Goal: Information Seeking & Learning: Learn about a topic

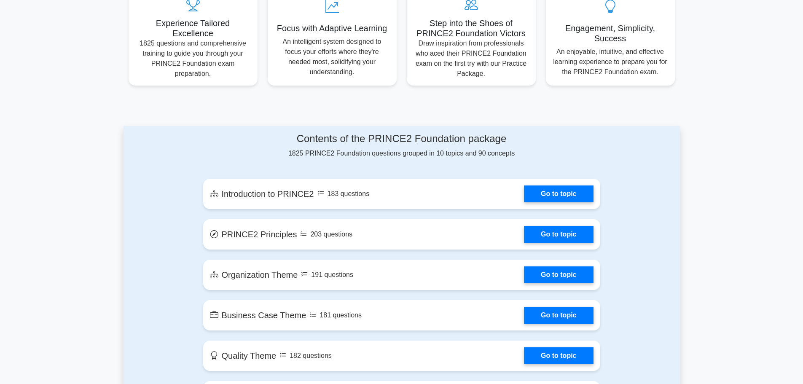
scroll to position [422, 0]
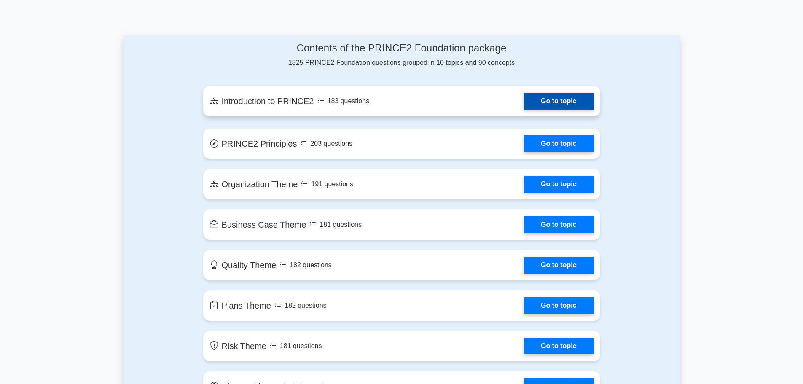
click at [524, 100] on link "Go to topic" at bounding box center [558, 101] width 69 height 17
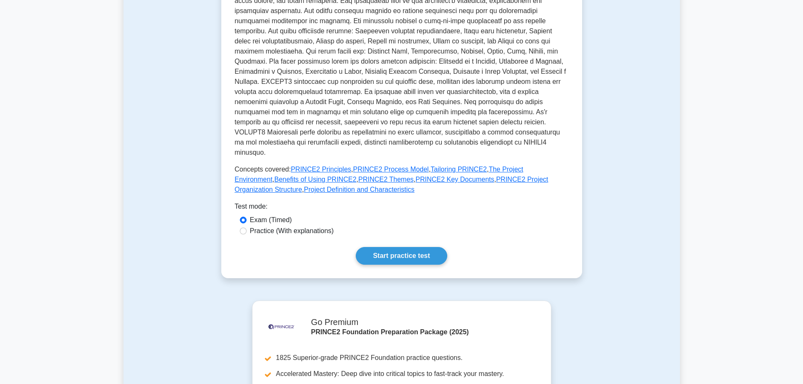
scroll to position [253, 0]
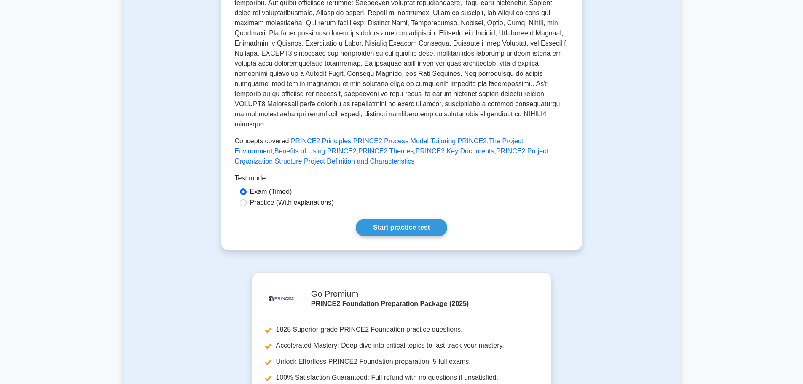
click at [245, 198] on div "Practice (With explanations)" at bounding box center [402, 203] width 324 height 10
click at [241, 199] on input "Practice (With explanations)" at bounding box center [243, 202] width 7 height 7
radio input "true"
click at [407, 219] on link "Start practice test" at bounding box center [402, 228] width 92 height 18
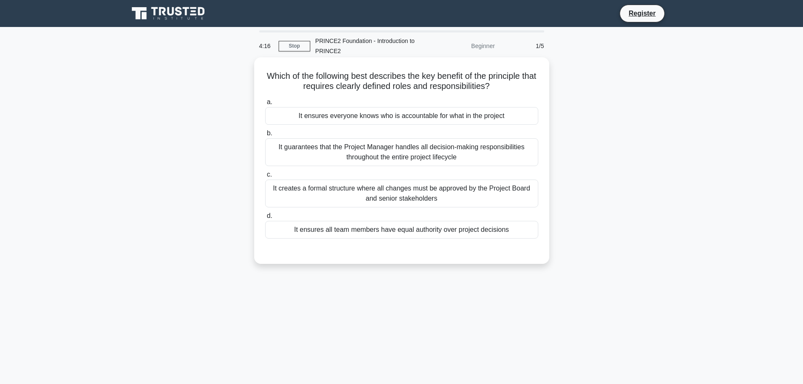
click at [409, 117] on div "It ensures everyone knows who is accountable for what in the project" at bounding box center [401, 116] width 273 height 18
click at [265, 105] on input "a. It ensures everyone knows who is accountable for what in the project" at bounding box center [265, 102] width 0 height 5
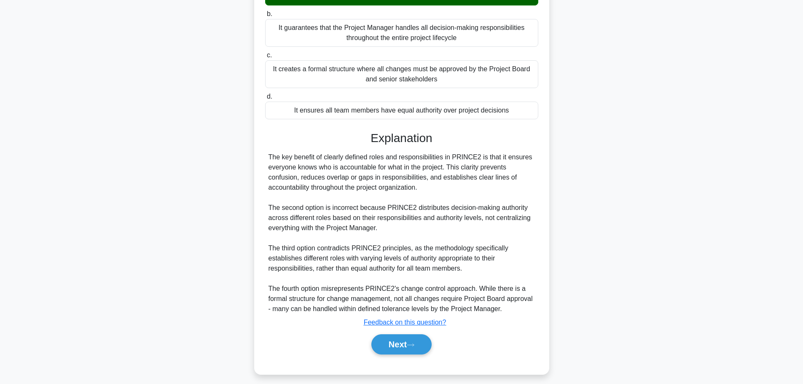
scroll to position [126, 0]
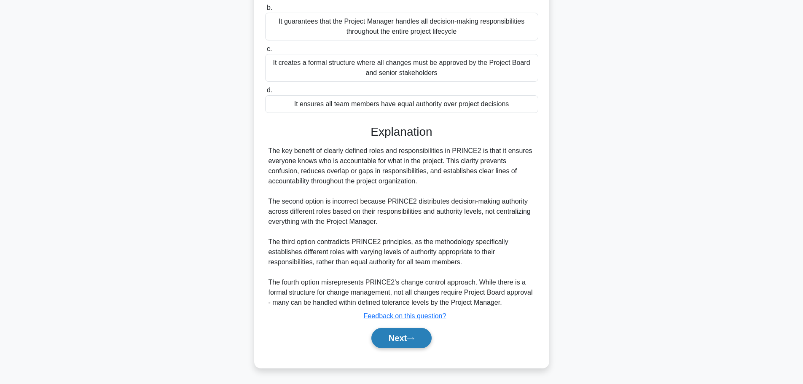
click at [415, 339] on icon at bounding box center [411, 339] width 8 height 5
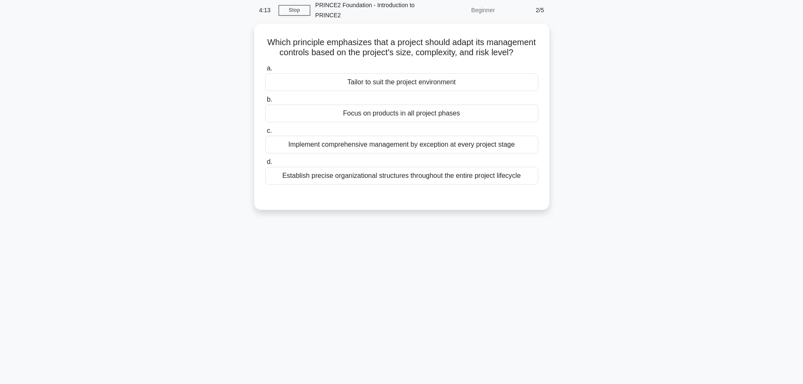
scroll to position [0, 0]
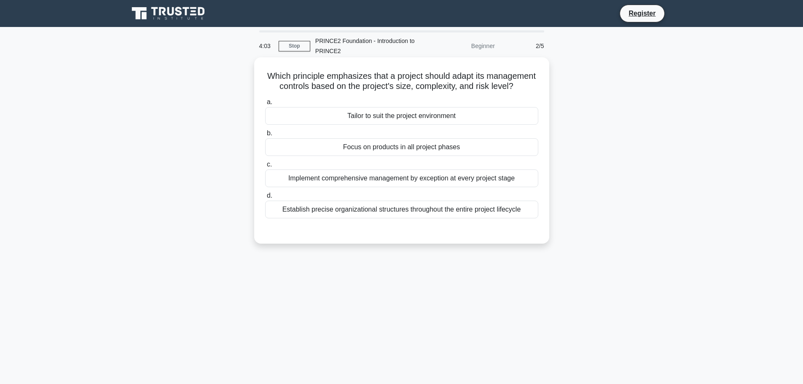
click at [509, 125] on div "Tailor to suit the project environment" at bounding box center [401, 116] width 273 height 18
click at [265, 105] on input "a. Tailor to suit the project environment" at bounding box center [265, 102] width 0 height 5
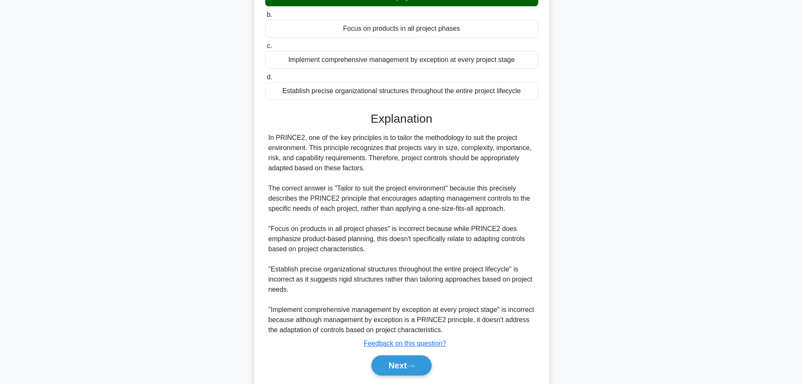
scroll to position [156, 0]
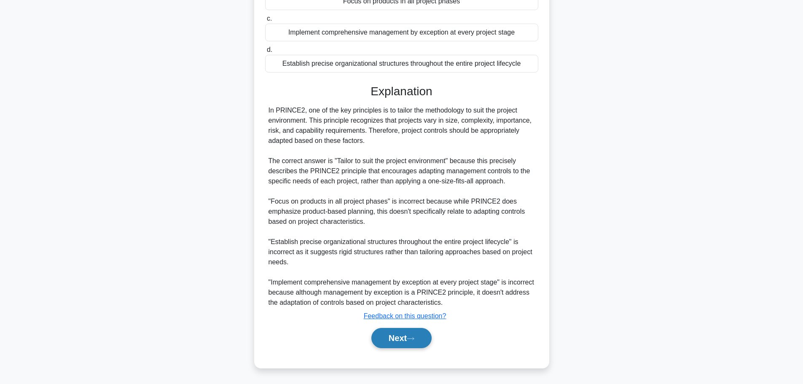
click at [413, 342] on button "Next" at bounding box center [402, 338] width 60 height 20
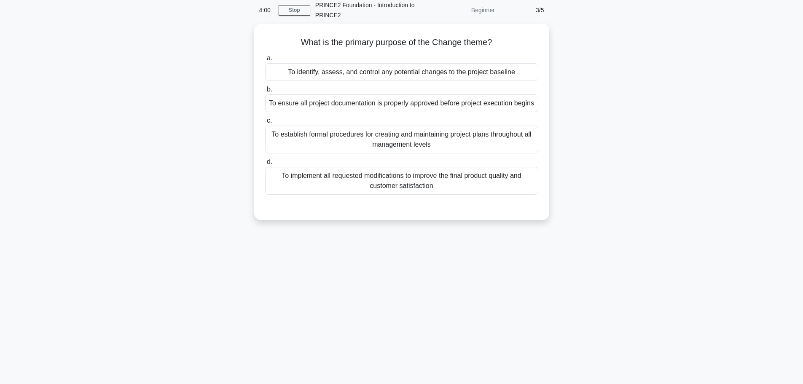
scroll to position [0, 0]
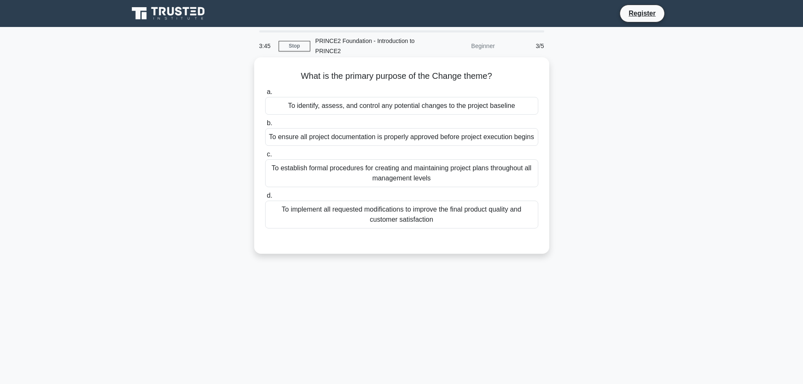
click at [341, 103] on div "To identify, assess, and control any potential changes to the project baseline" at bounding box center [401, 106] width 273 height 18
click at [265, 95] on input "a. To identify, assess, and control any potential changes to the project baseli…" at bounding box center [265, 91] width 0 height 5
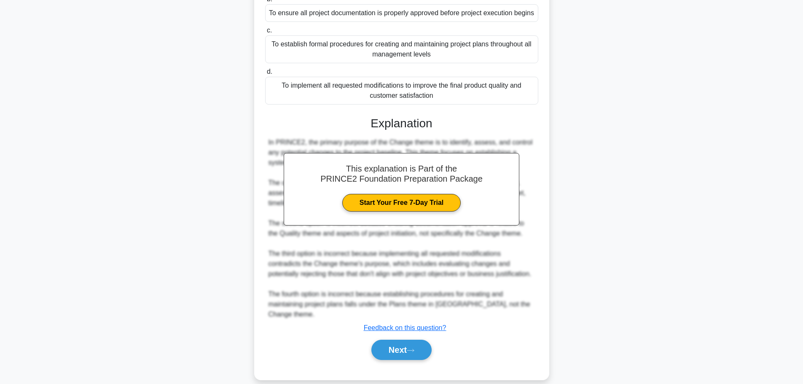
scroll to position [127, 0]
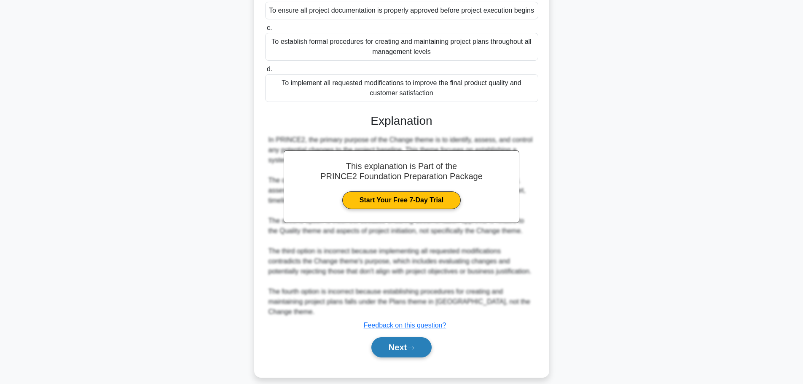
click at [395, 347] on button "Next" at bounding box center [402, 347] width 60 height 20
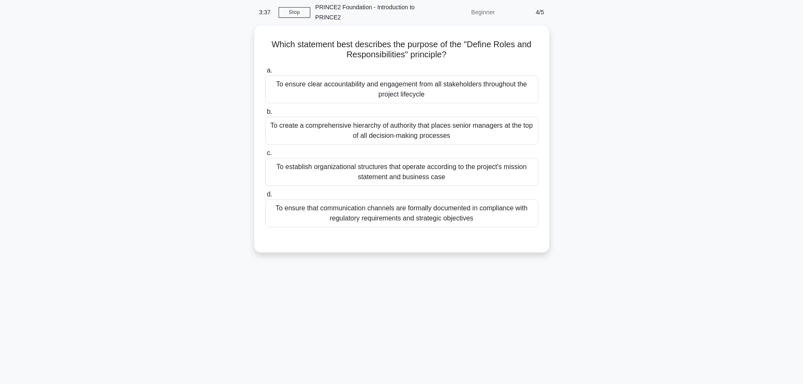
scroll to position [0, 0]
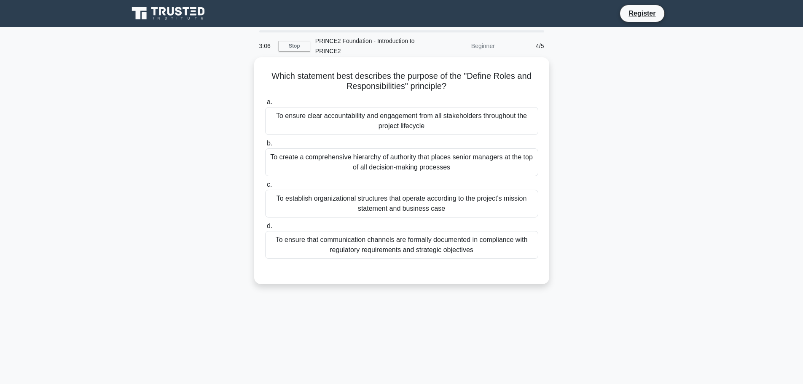
click at [393, 120] on div "To ensure clear accountability and engagement from all stakeholders throughout …" at bounding box center [401, 121] width 273 height 28
click at [265, 105] on input "a. To ensure clear accountability and engagement from all stakeholders througho…" at bounding box center [265, 102] width 0 height 5
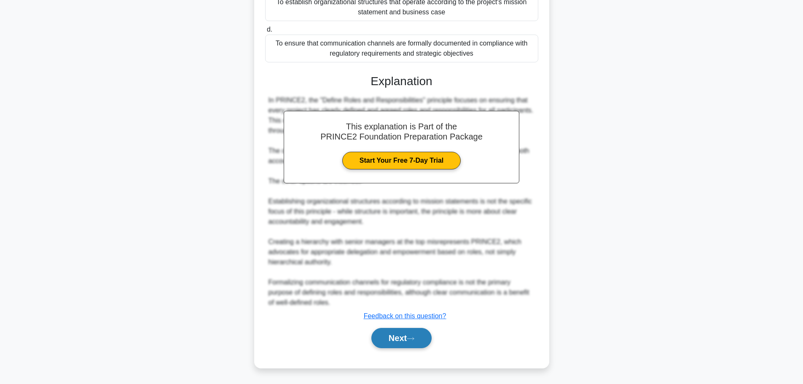
click at [408, 336] on button "Next" at bounding box center [402, 338] width 60 height 20
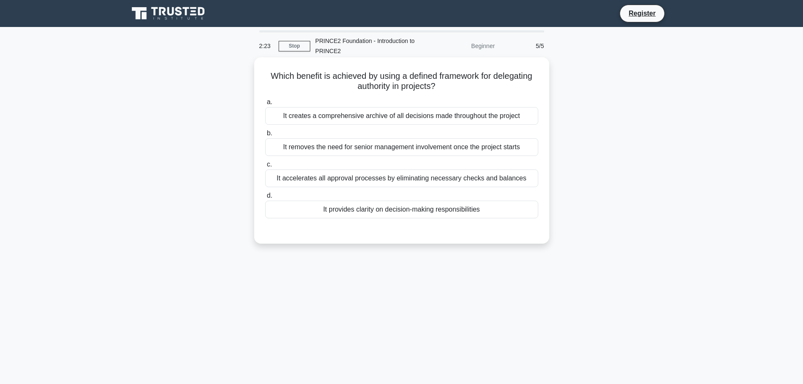
click at [425, 180] on div "It accelerates all approval processes by eliminating necessary checks and balan…" at bounding box center [401, 179] width 273 height 18
click at [265, 167] on input "c. It accelerates all approval processes by eliminating necessary checks and ba…" at bounding box center [265, 164] width 0 height 5
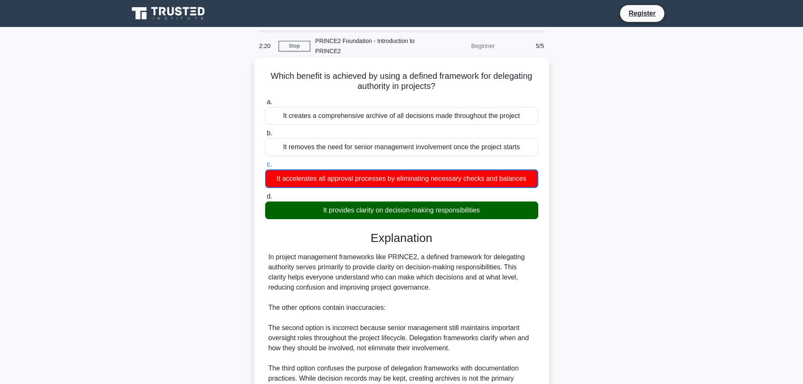
click at [367, 213] on div "It provides clarity on decision-making responsibilities" at bounding box center [401, 211] width 273 height 18
click at [265, 199] on input "d. It provides clarity on decision-making responsibilities" at bounding box center [265, 196] width 0 height 5
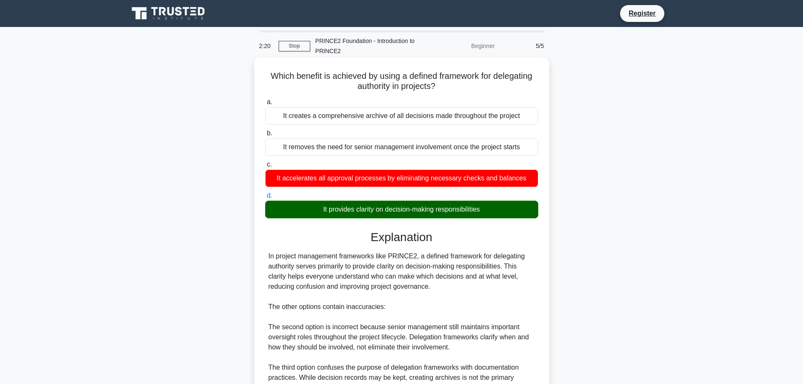
click at [378, 178] on div "It accelerates all approval processes by eliminating necessary checks and balan…" at bounding box center [401, 179] width 273 height 18
click at [265, 167] on input "c. It accelerates all approval processes by eliminating necessary checks and ba…" at bounding box center [265, 164] width 0 height 5
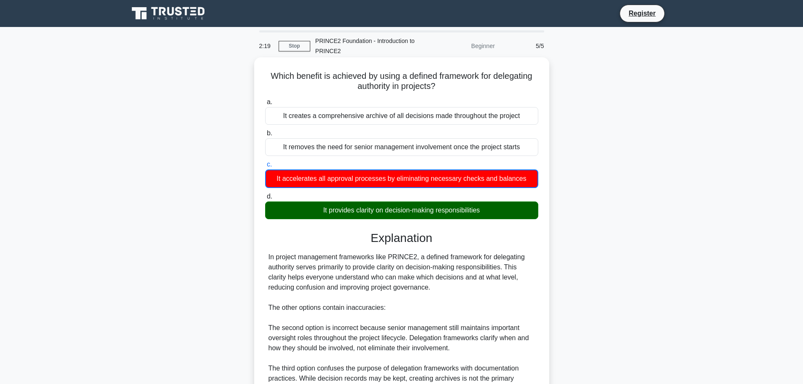
click at [391, 209] on div "It provides clarity on decision-making responsibilities" at bounding box center [401, 211] width 273 height 18
click at [265, 199] on input "d. It provides clarity on decision-making responsibilities" at bounding box center [265, 196] width 0 height 5
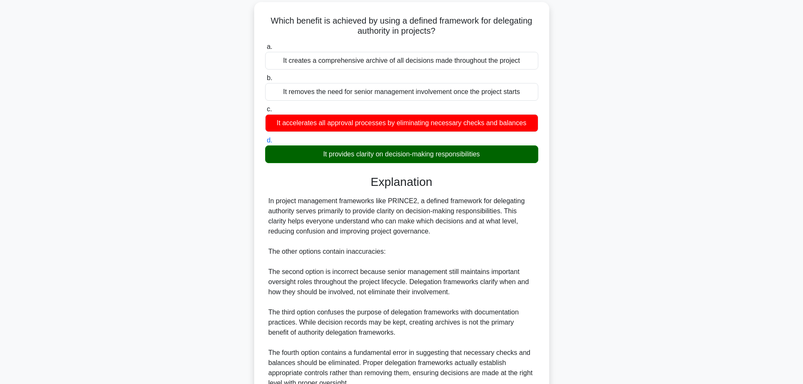
scroll to position [136, 0]
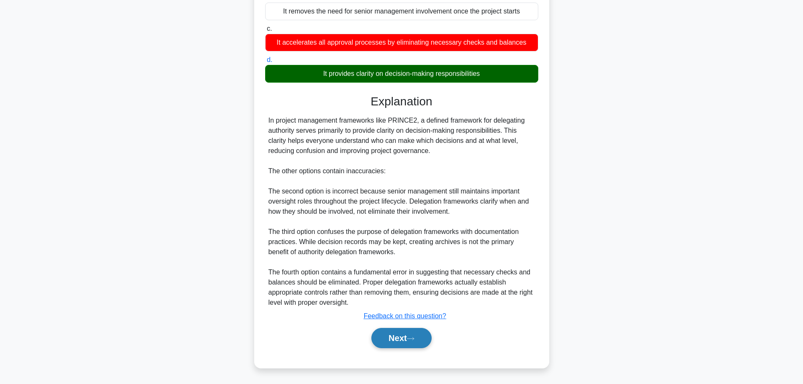
click at [398, 338] on button "Next" at bounding box center [402, 338] width 60 height 20
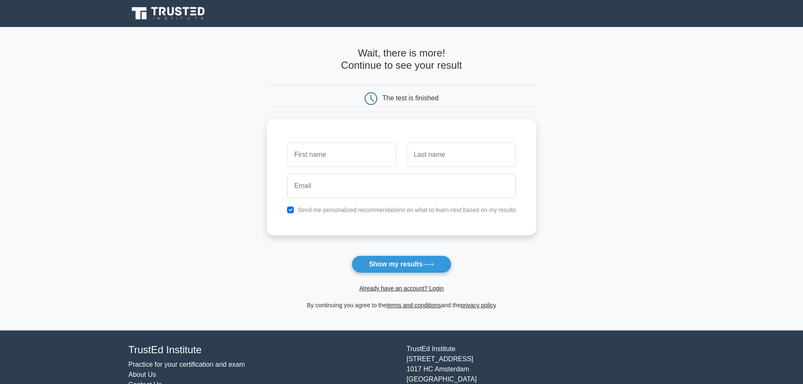
click at [175, 1] on nav "Register" at bounding box center [401, 13] width 803 height 27
click at [175, 13] on icon at bounding box center [169, 13] width 81 height 16
